Goal: Task Accomplishment & Management: Manage account settings

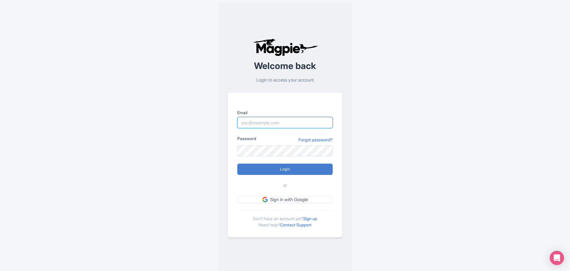
click at [264, 120] on input "Email" at bounding box center [284, 122] width 95 height 11
type input "[EMAIL_ADDRESS][DOMAIN_NAME]"
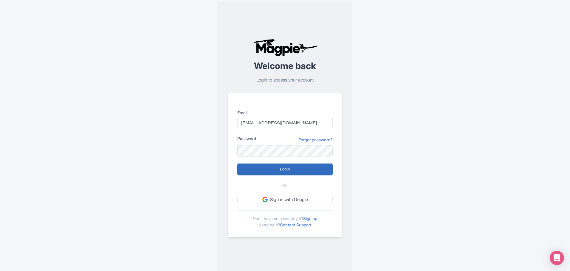
click at [271, 171] on input "Login" at bounding box center [284, 169] width 95 height 11
type input "Logging in..."
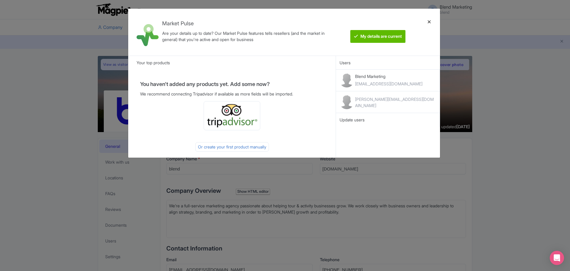
click at [430, 22] on div at bounding box center [429, 32] width 14 height 38
click at [428, 22] on div at bounding box center [429, 32] width 14 height 38
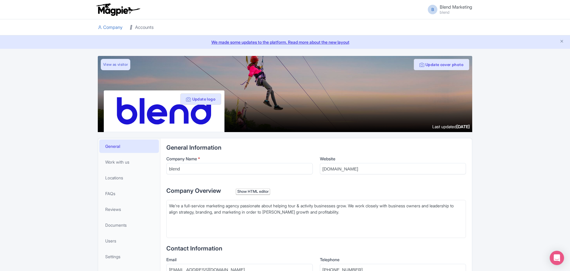
click at [139, 29] on link "Accounts" at bounding box center [142, 27] width 24 height 16
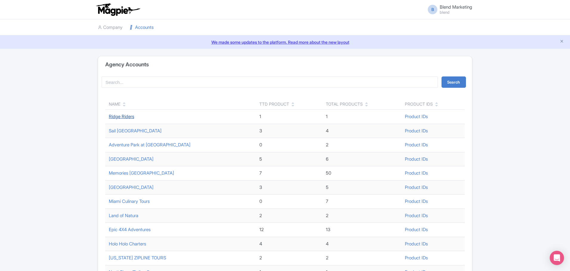
click at [127, 117] on link "Ridge Riders" at bounding box center [121, 117] width 25 height 6
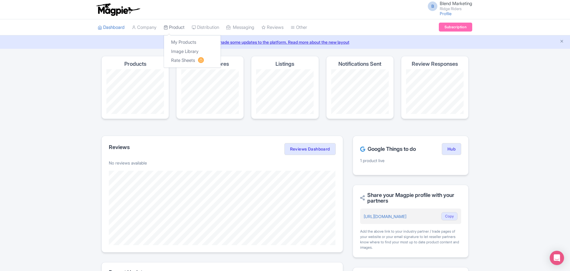
click at [175, 26] on link "Product" at bounding box center [174, 27] width 21 height 16
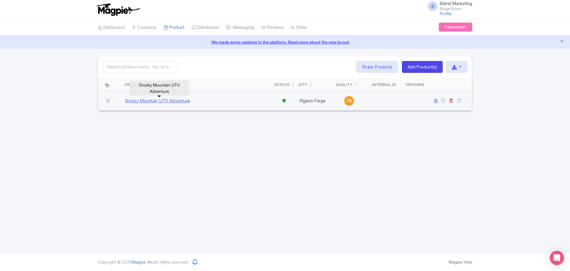
click at [171, 101] on link "Smoky Mountain UTV Adventure" at bounding box center [157, 101] width 65 height 7
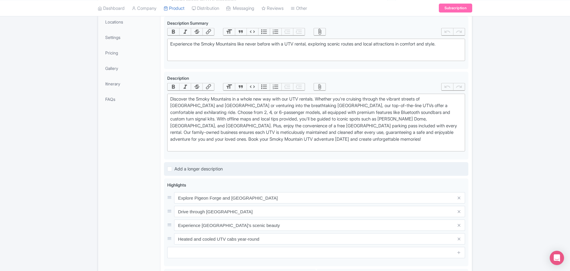
scroll to position [29, 0]
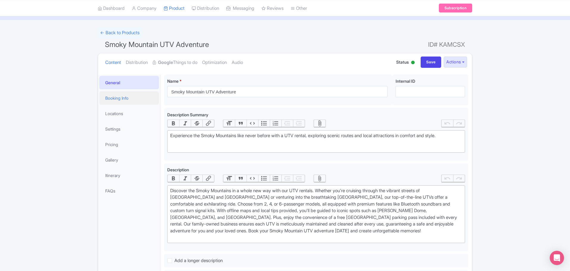
click at [116, 101] on link "Booking Info" at bounding box center [129, 97] width 60 height 13
click at [117, 110] on link "Locations" at bounding box center [129, 113] width 60 height 13
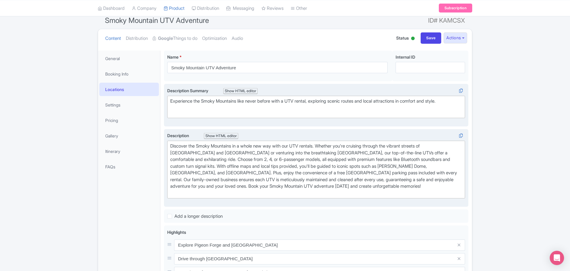
scroll to position [0, 0]
